Goal: Find specific page/section: Find specific page/section

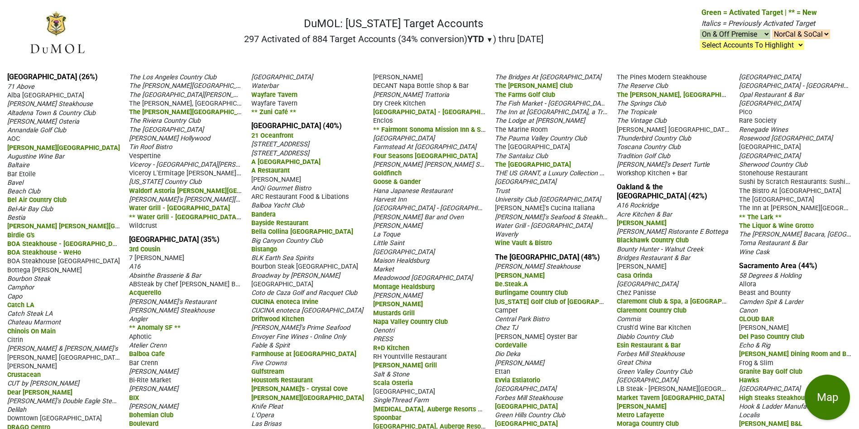
scroll to position [204, 0]
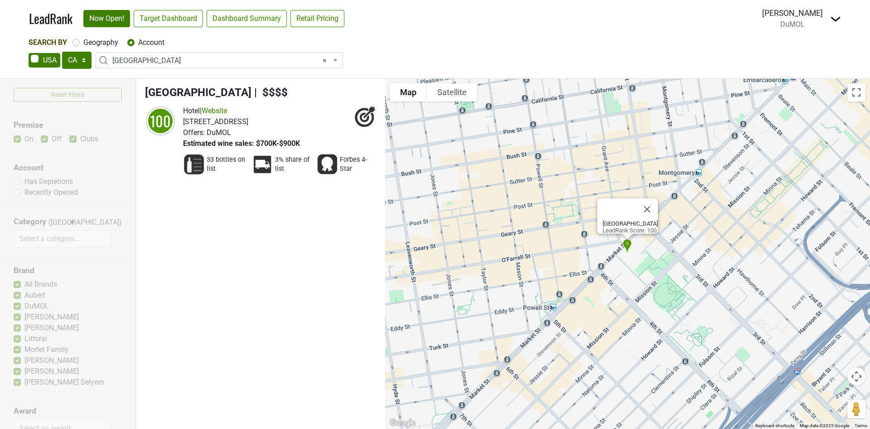
select select "CA"
select select "92666"
select select
click at [48, 20] on link "LeadRank" at bounding box center [50, 18] width 43 height 19
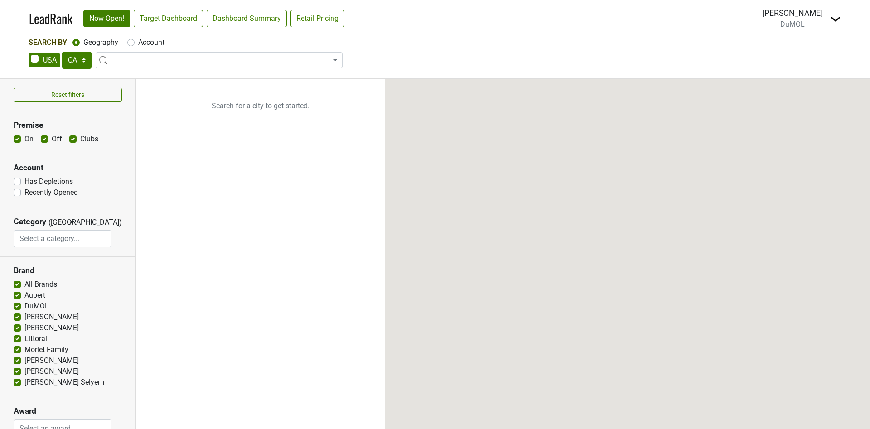
select select "CA"
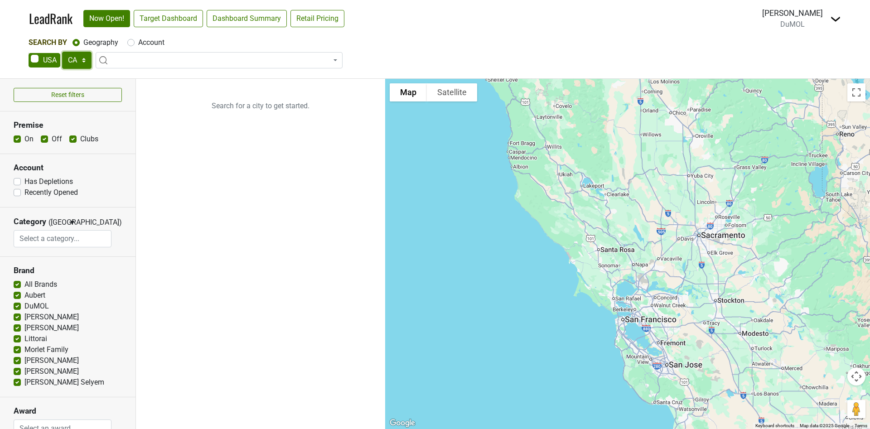
click at [69, 58] on select "AK AL AR AZ CA CO CT DC DE FL [GEOGRAPHIC_DATA] HI IA ID IL IN KS [GEOGRAPHIC_D…" at bounding box center [76, 60] width 29 height 17
